Goal: Transaction & Acquisition: Purchase product/service

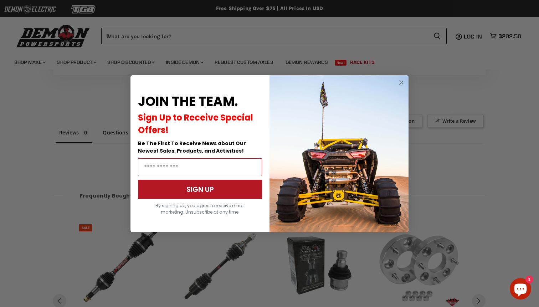
scroll to position [567, 0]
